Goal: Task Accomplishment & Management: Use online tool/utility

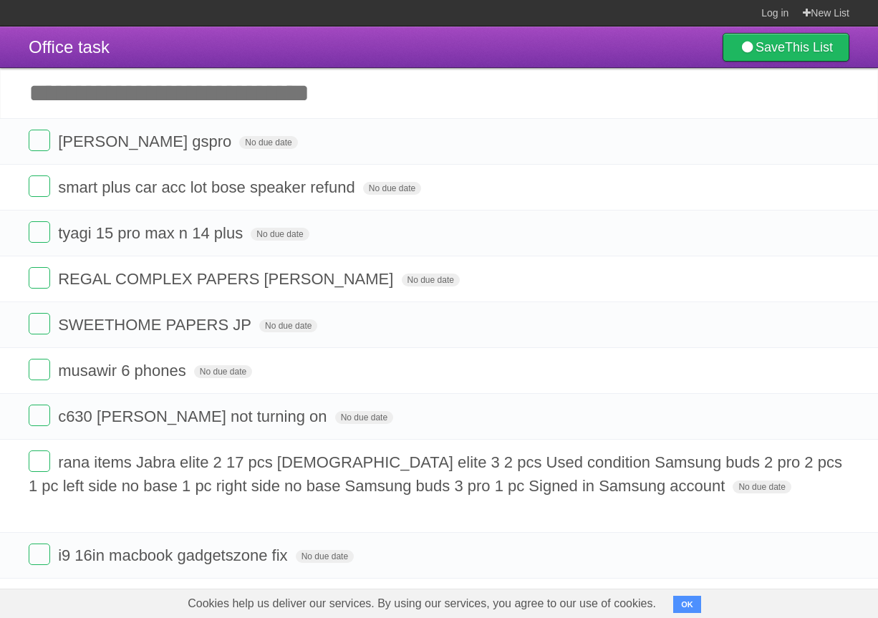
click at [188, 97] on input "Add another task" at bounding box center [439, 93] width 878 height 50
type input "**********"
click input "*********" at bounding box center [0, 0] width 0 height 0
